Goal: Find specific page/section: Find specific page/section

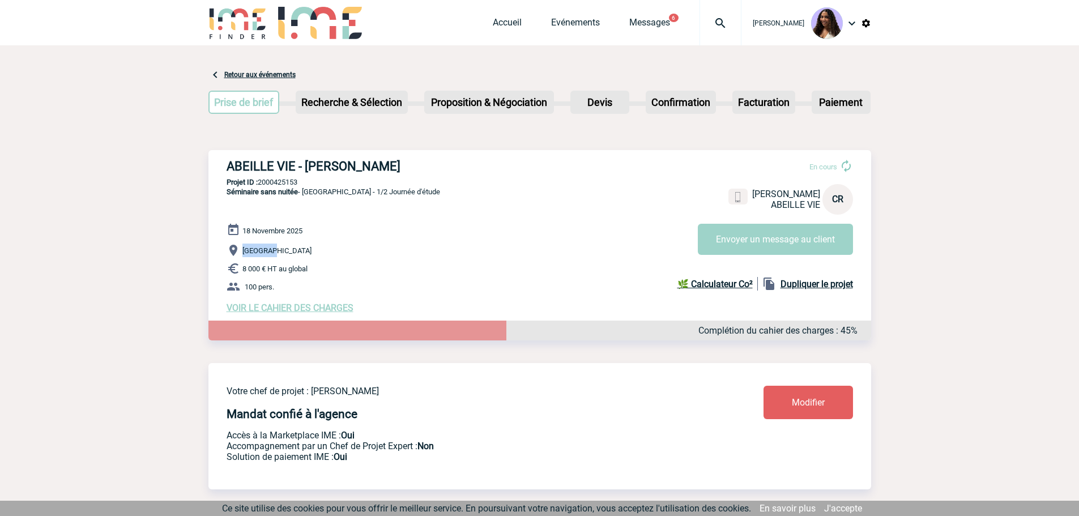
click at [706, 25] on img at bounding box center [720, 23] width 41 height 14
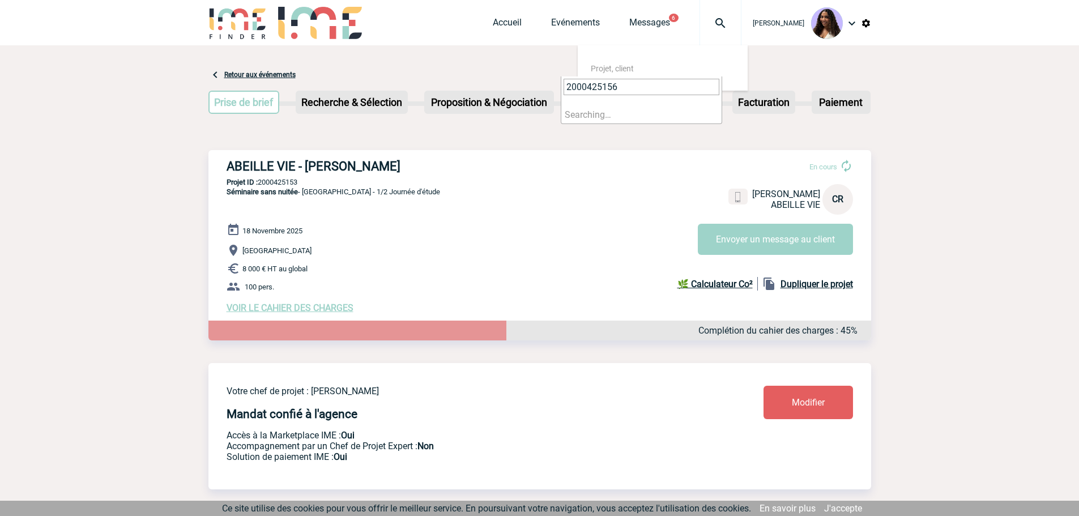
type input "2000425156"
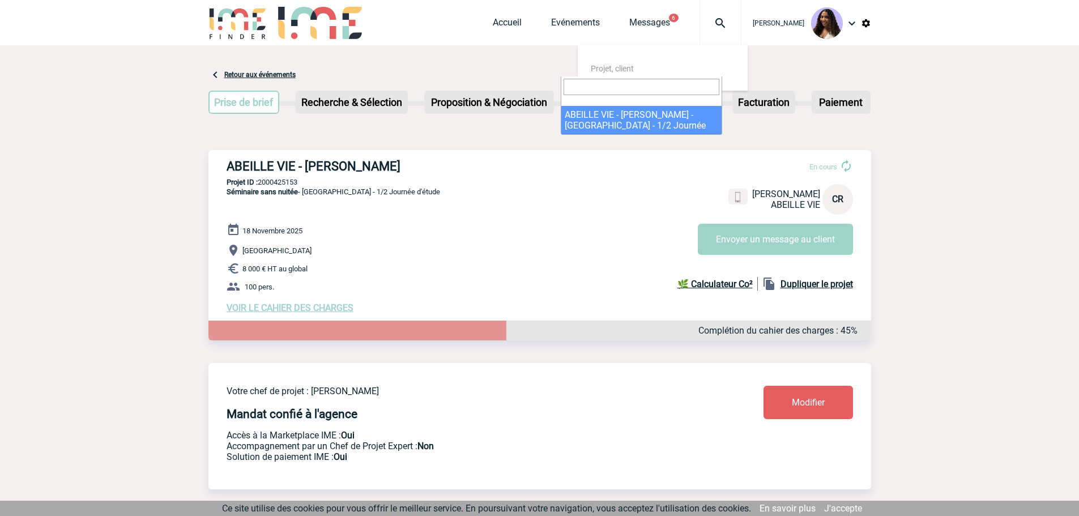
select select "24657"
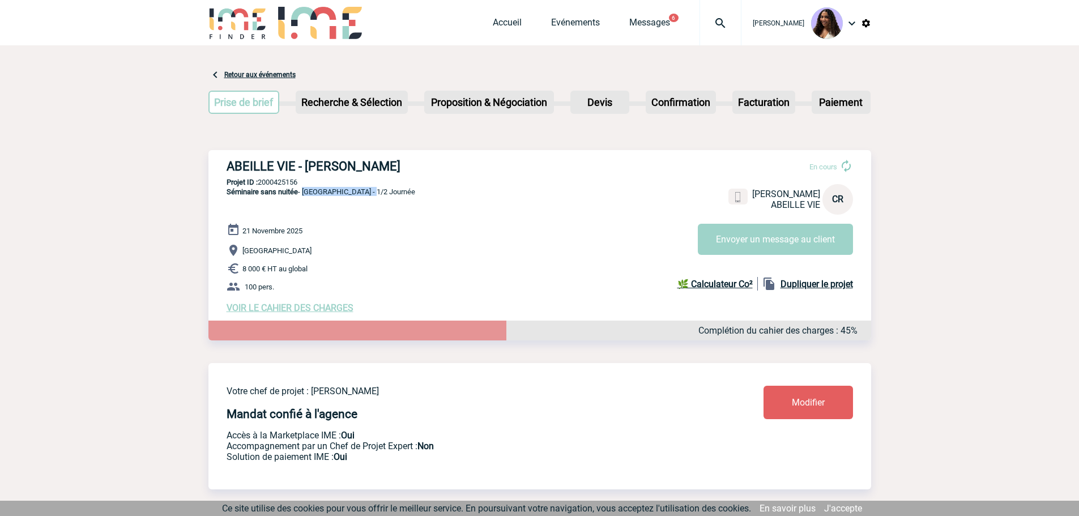
drag, startPoint x: 303, startPoint y: 197, endPoint x: 374, endPoint y: 194, distance: 70.8
click at [374, 194] on div "ABEILLE VIE - Catherine RANSON En cours Catherine RANSON ABEILLE VIE CR Envoyer…" at bounding box center [539, 236] width 663 height 172
copy span "PARIS - 1/2 Journée"
click at [275, 185] on p "Projet ID : 2000425156" at bounding box center [539, 182] width 663 height 8
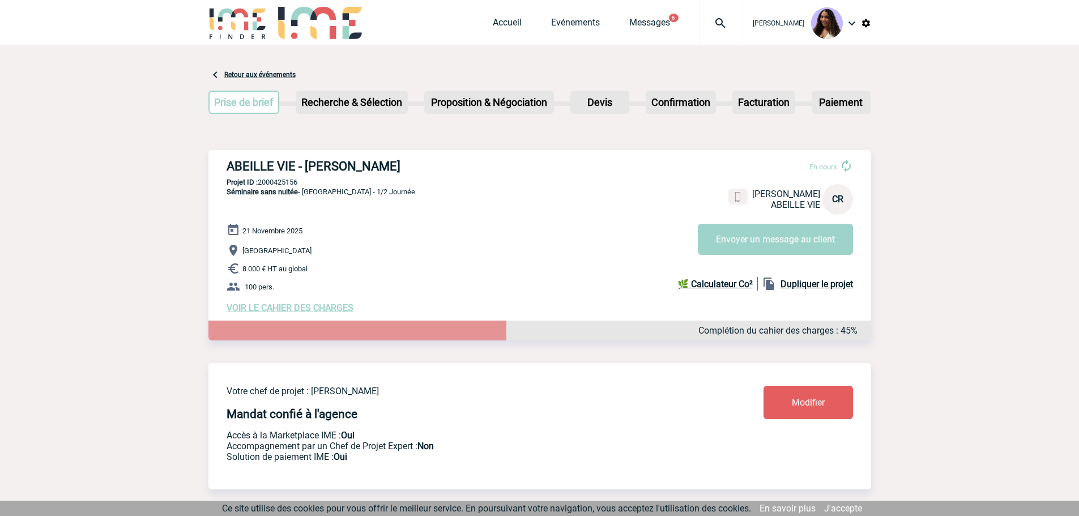
click at [275, 185] on p "Projet ID : 2000425156" at bounding box center [539, 182] width 663 height 8
copy p "2000425156"
click at [700, 28] on img at bounding box center [720, 23] width 41 height 14
type input "2000425158"
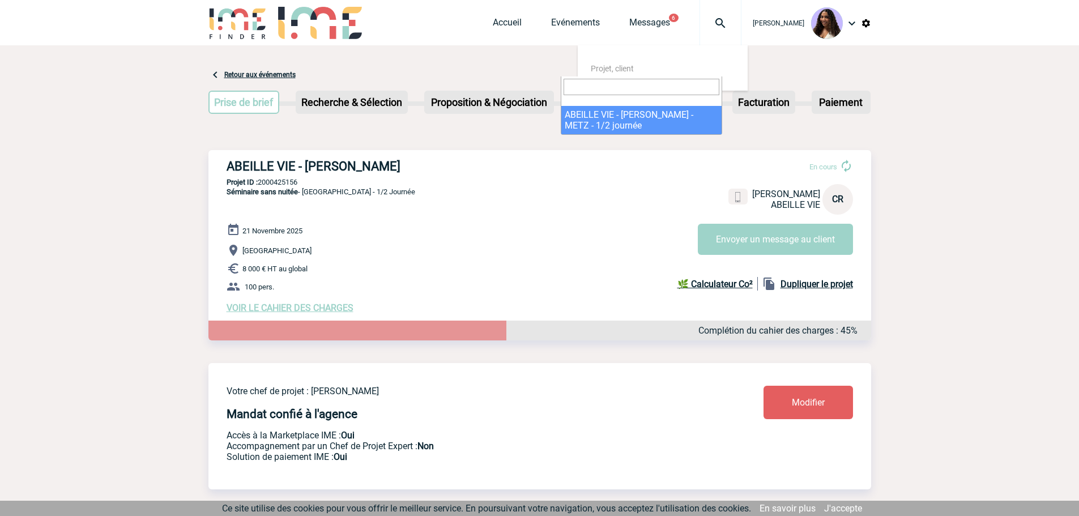
select select "24659"
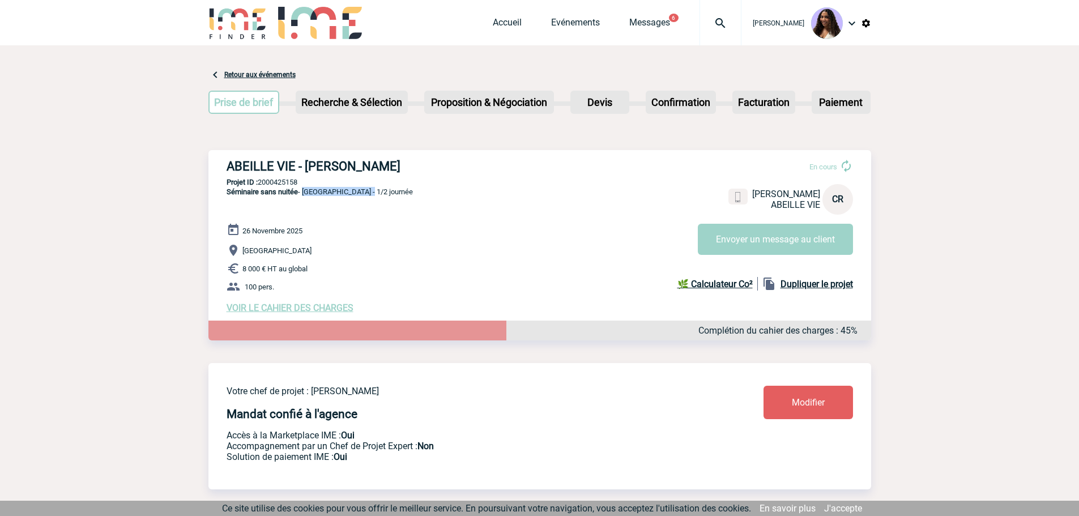
drag, startPoint x: 303, startPoint y: 194, endPoint x: 371, endPoint y: 198, distance: 68.0
click at [371, 198] on div "ABEILLE VIE - [PERSON_NAME] En cours [PERSON_NAME] VIE CR Envoyer un message au…" at bounding box center [539, 236] width 663 height 172
click at [283, 178] on div "ABEILLE VIE - [PERSON_NAME] En cours [PERSON_NAME] VIE CR Envoyer un message au…" at bounding box center [539, 236] width 663 height 172
click at [284, 181] on p "Projet ID : 2000425158" at bounding box center [539, 182] width 663 height 8
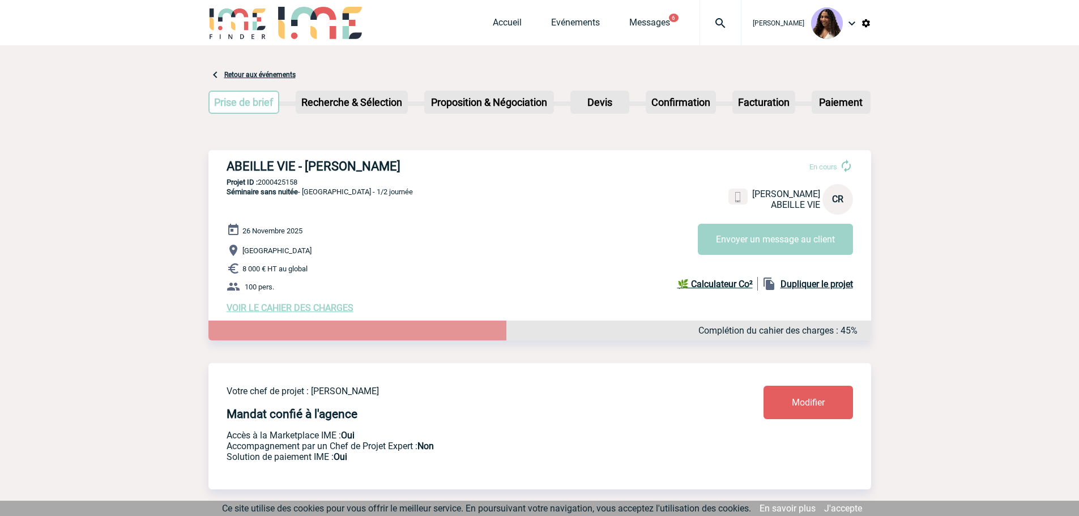
copy p "2000425158"
